Goal: Task Accomplishment & Management: Manage account settings

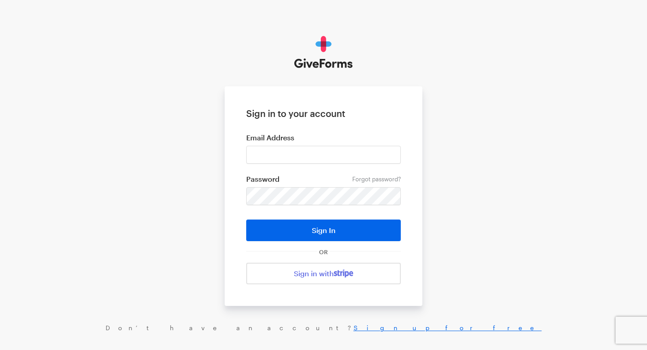
click at [330, 164] on form "Sign in to your account Email Address Forgot password? Password Sign In OR Sign…" at bounding box center [324, 195] width 198 height 219
click at [332, 158] on input "email" at bounding box center [323, 155] width 155 height 18
paste input "connect@cyberpeaceinstitute.org"
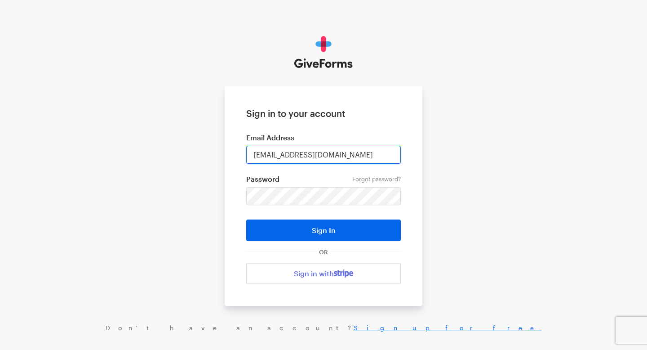
type input "connect@cyberpeaceinstitute.org"
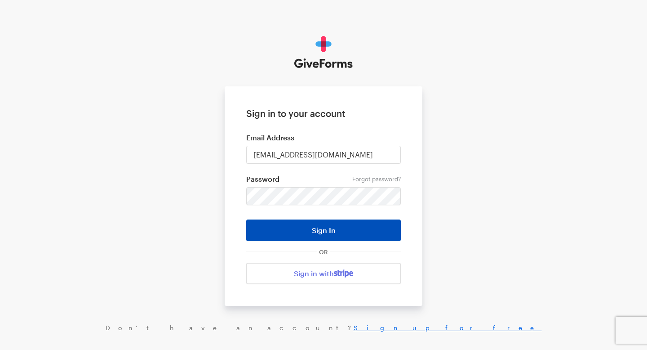
click at [312, 227] on button "Sign In" at bounding box center [323, 230] width 155 height 22
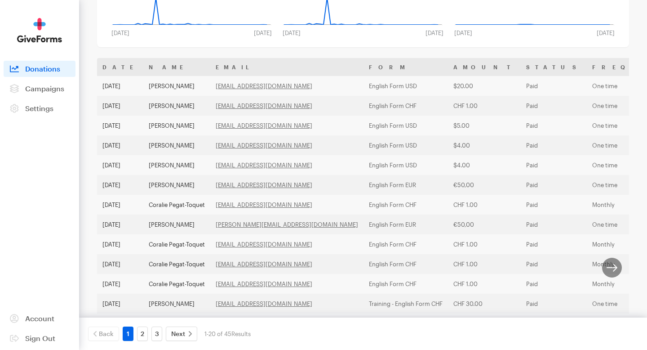
scroll to position [132, 0]
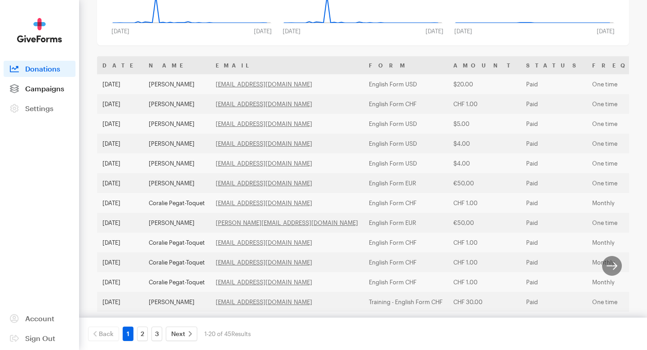
click at [58, 88] on span "Campaigns" at bounding box center [44, 88] width 39 height 9
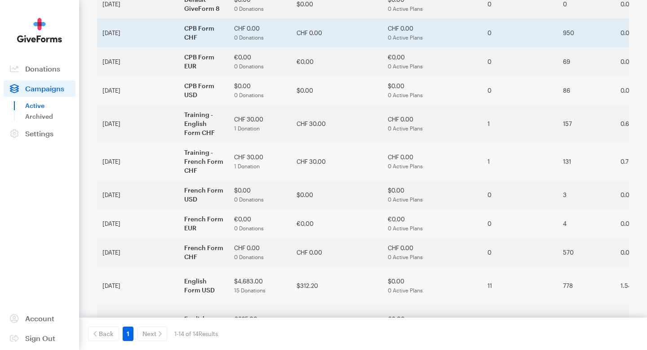
scroll to position [194, 0]
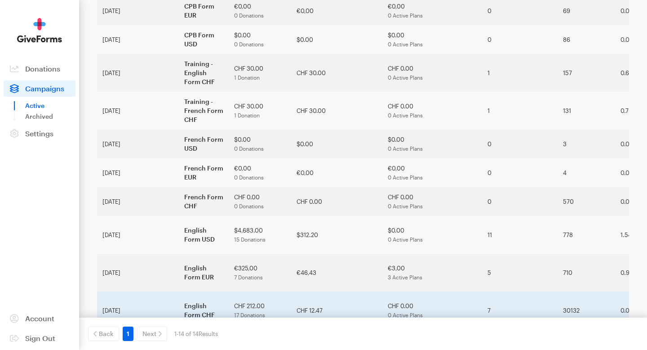
click at [179, 291] on td "English Form CHF" at bounding box center [204, 310] width 50 height 38
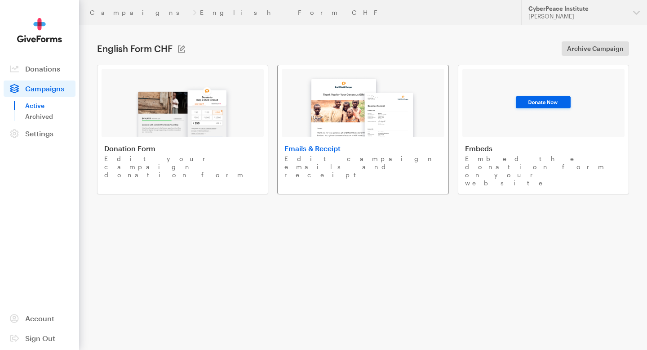
click at [335, 118] on img at bounding box center [362, 103] width 121 height 67
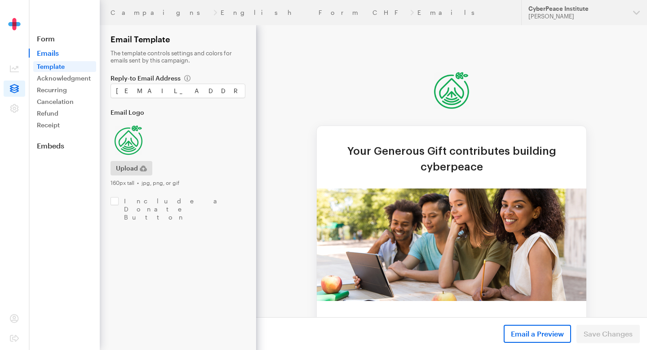
click at [73, 65] on link "Template" at bounding box center [64, 66] width 63 height 11
click at [65, 42] on link "Form" at bounding box center [64, 38] width 71 height 9
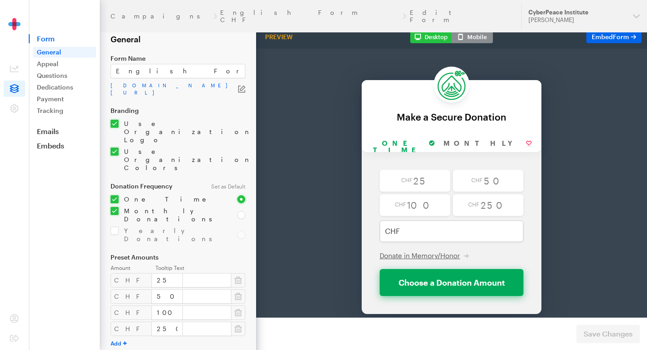
click at [55, 52] on link "General" at bounding box center [64, 52] width 63 height 11
click at [53, 59] on link "Appeal" at bounding box center [64, 63] width 63 height 11
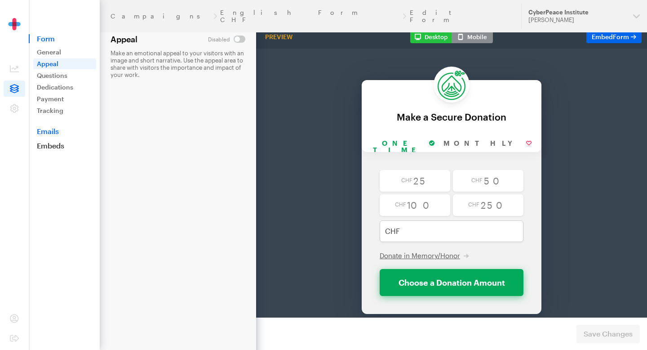
click at [50, 128] on link "Emails" at bounding box center [64, 131] width 71 height 9
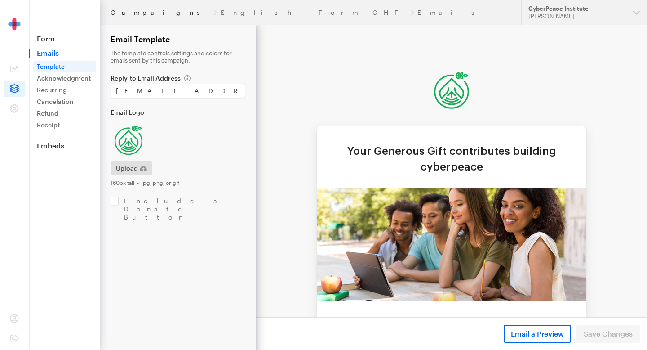
click at [135, 10] on link "Campaigns" at bounding box center [160, 12] width 99 height 7
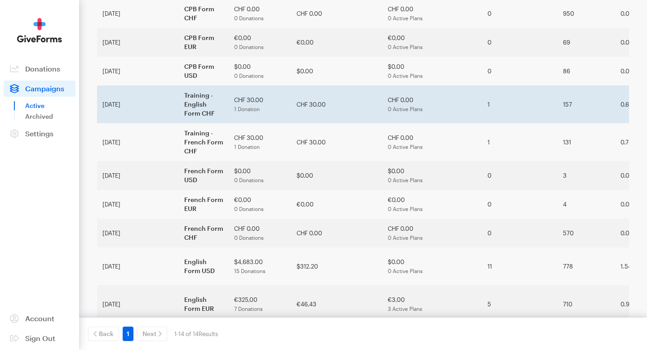
scroll to position [194, 0]
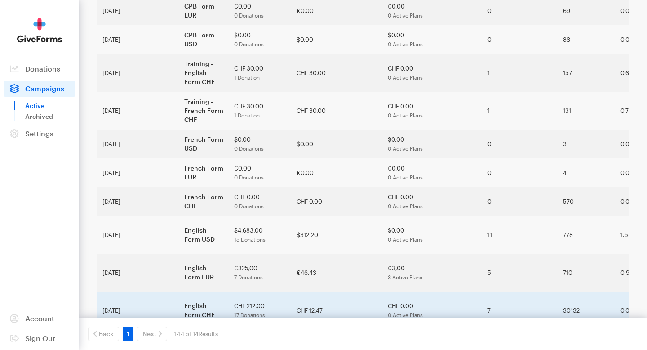
click at [196, 291] on td "English Form CHF" at bounding box center [204, 310] width 50 height 38
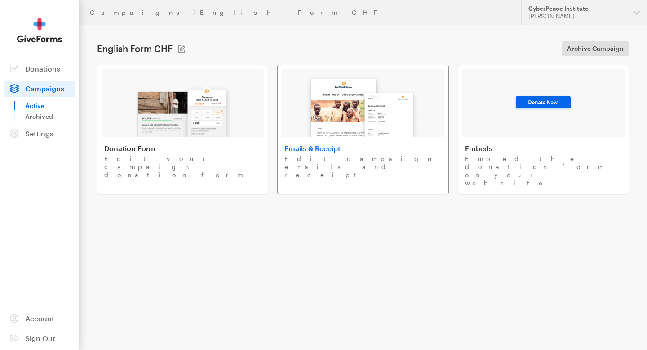
click at [350, 100] on img at bounding box center [362, 103] width 121 height 67
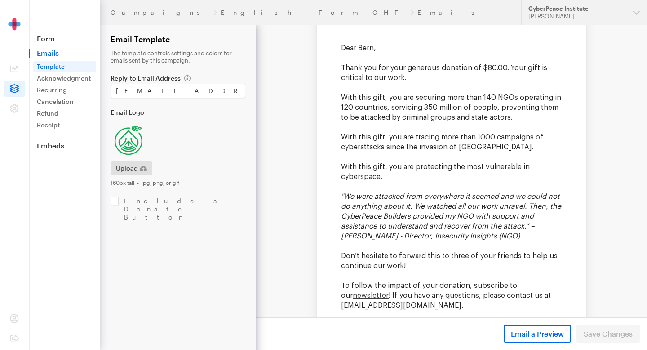
scroll to position [272, 0]
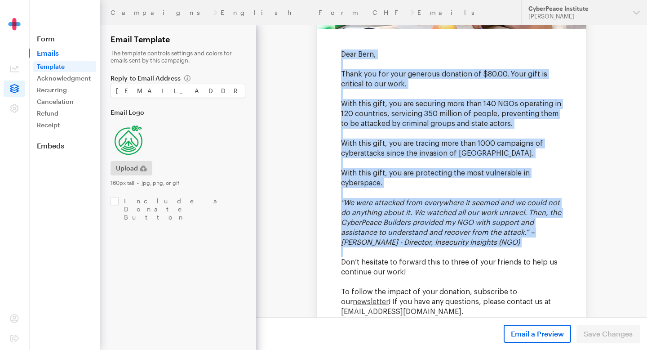
drag, startPoint x: 342, startPoint y: 53, endPoint x: 373, endPoint y: 251, distance: 200.6
click at [373, 251] on td "Dear [PERSON_NAME], Thank you for your generous donation of $80.00. Your gift i…" at bounding box center [451, 207] width 221 height 316
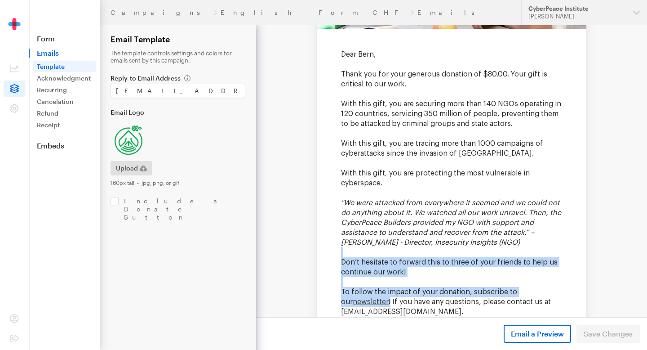
drag, startPoint x: 373, startPoint y: 251, endPoint x: 378, endPoint y: 303, distance: 52.3
click at [378, 303] on td "Dear [PERSON_NAME], Thank you for your generous donation of $80.00. Your gift i…" at bounding box center [451, 207] width 221 height 316
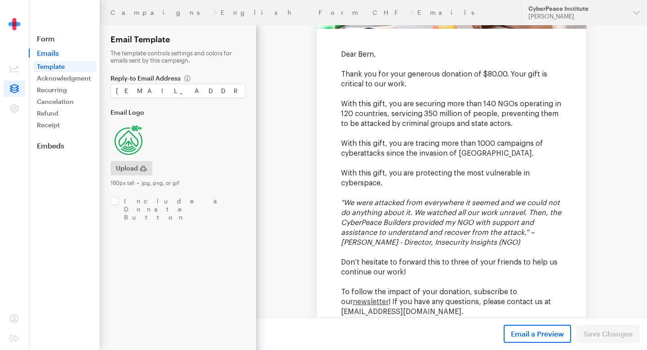
click at [338, 52] on td "Dear [PERSON_NAME], Thank you for your generous donation of $80.00. Your gift i…" at bounding box center [452, 217] width 270 height 336
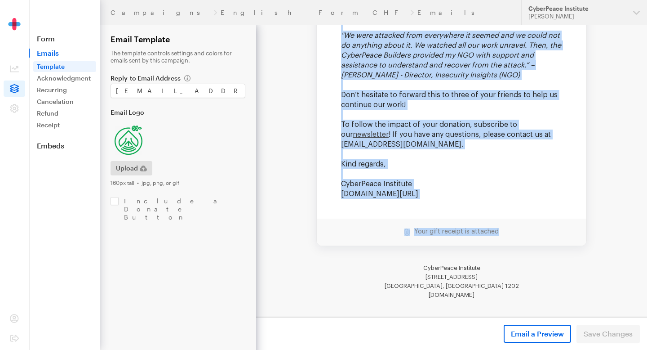
scroll to position [459, 0]
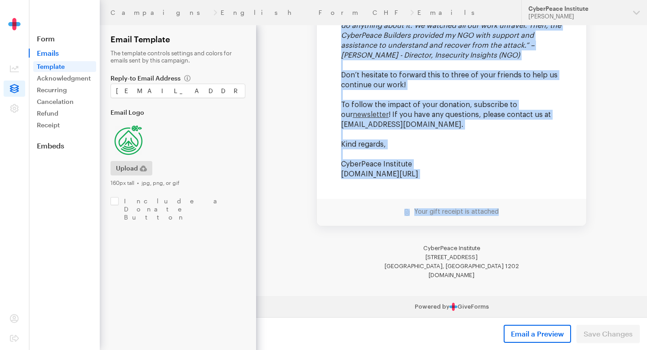
drag, startPoint x: 342, startPoint y: 52, endPoint x: 441, endPoint y: 172, distance: 155.7
click at [441, 172] on td "Dear [PERSON_NAME], Thank you for your generous donation of $80.00. Your gift i…" at bounding box center [451, 20] width 221 height 316
copy td "Lore Ipsu, Dolor sit ame cons adipisci elitsedd ei $11.86. Temp inci ut laboree…"
